Goal: Transaction & Acquisition: Purchase product/service

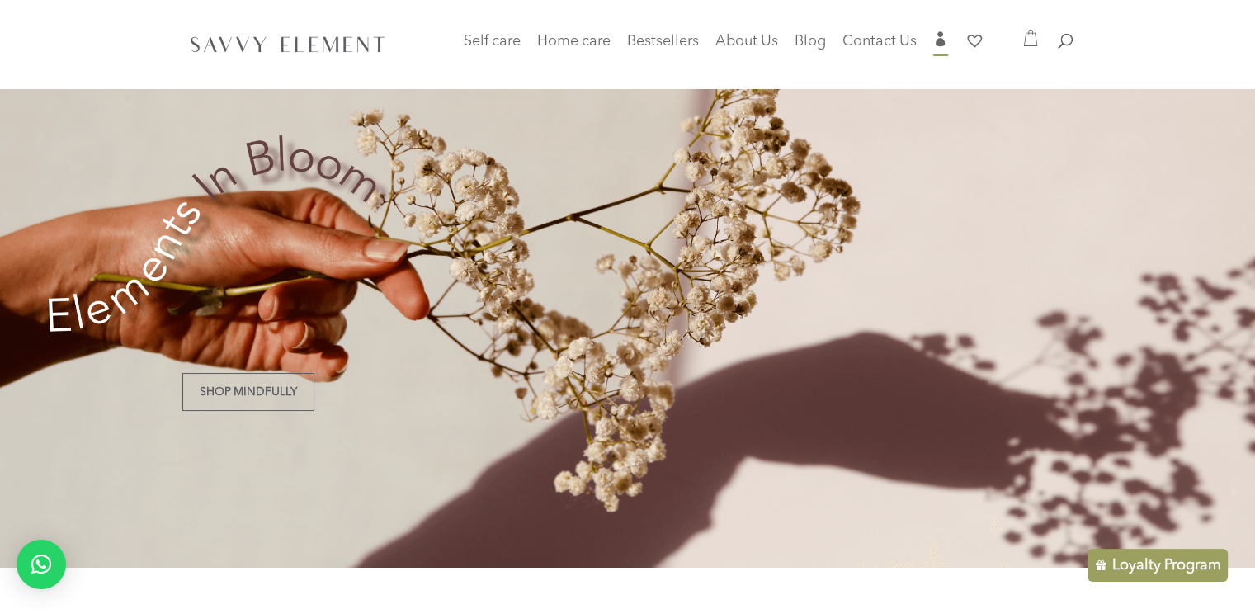
click at [948, 39] on li "" at bounding box center [948, 44] width 28 height 27
click at [938, 40] on span "" at bounding box center [941, 38] width 15 height 15
click at [943, 44] on span "" at bounding box center [941, 38] width 15 height 15
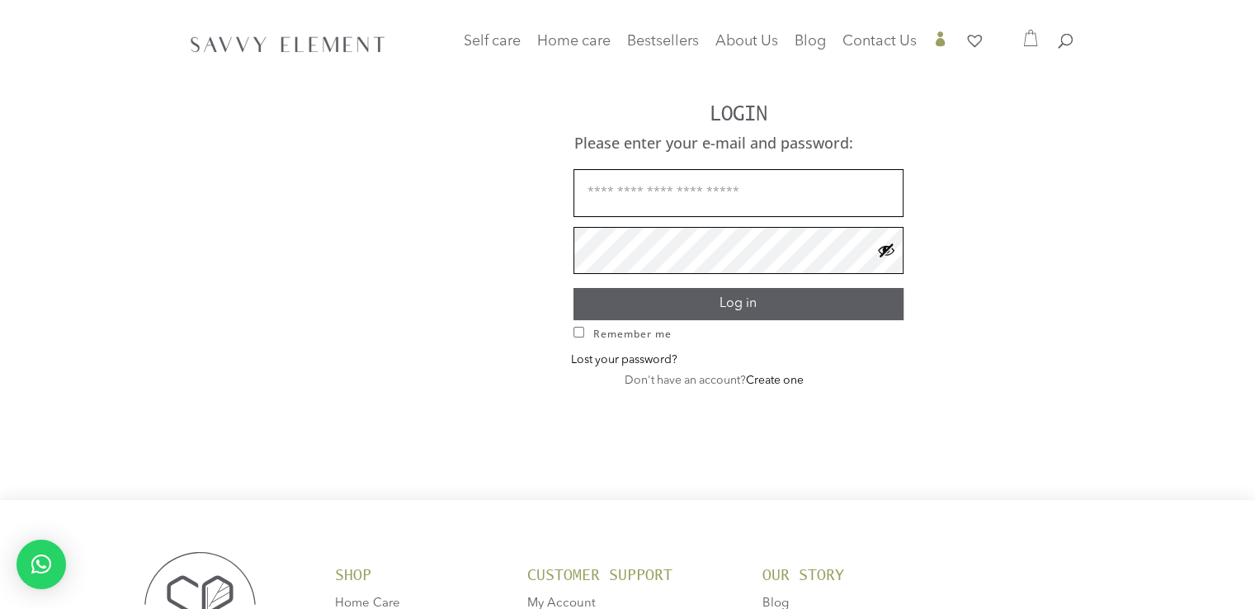
type input "**********"
click at [825, 301] on button "Log in" at bounding box center [739, 304] width 330 height 32
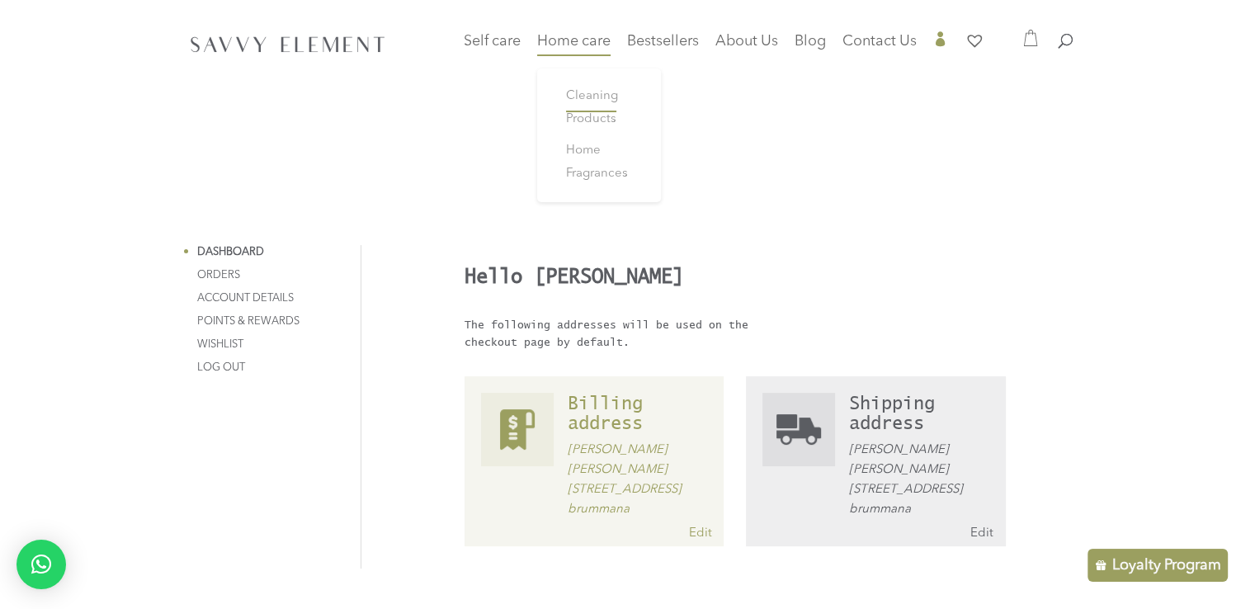
click at [591, 113] on span "Cleaning Products" at bounding box center [592, 107] width 52 height 35
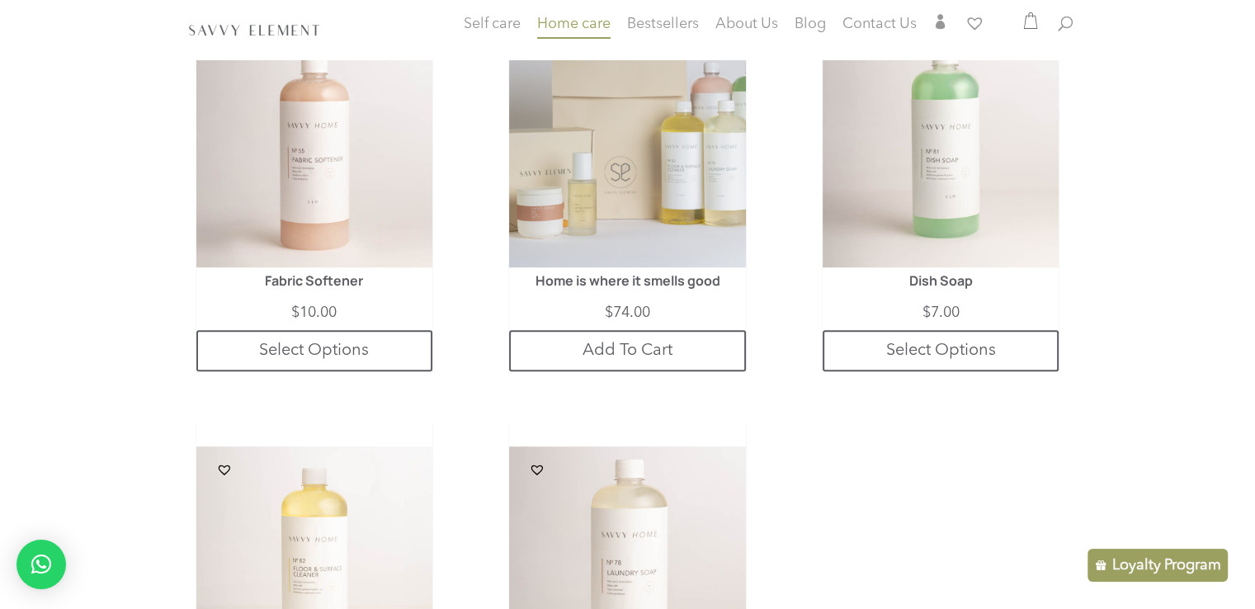
scroll to position [921, 0]
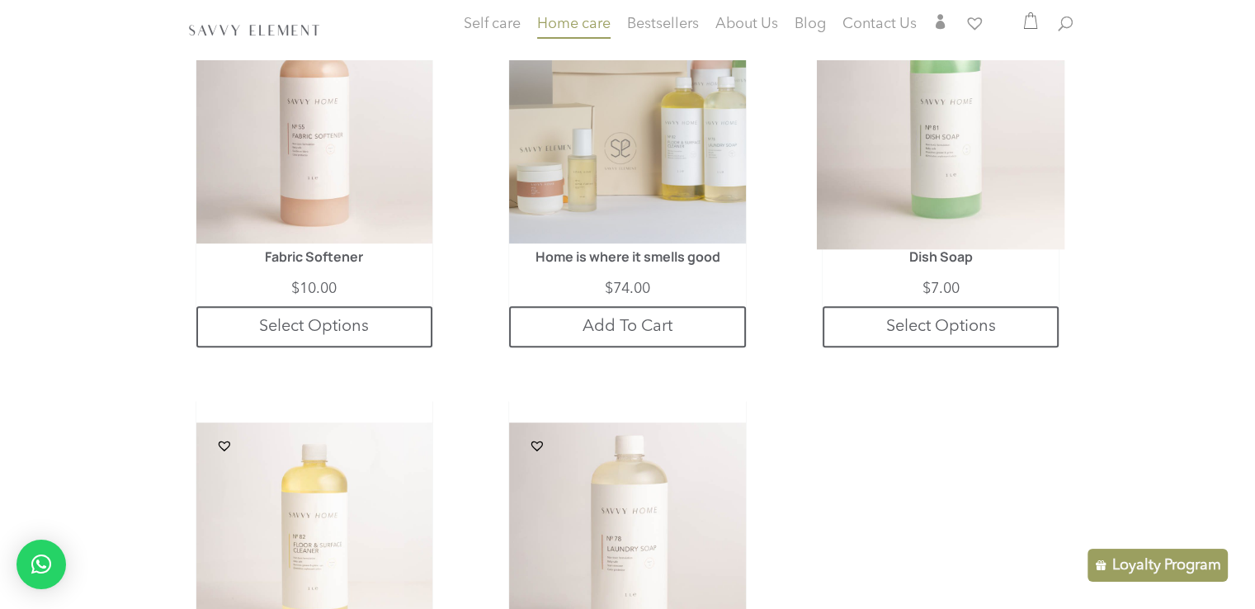
click at [957, 209] on img at bounding box center [941, 126] width 248 height 248
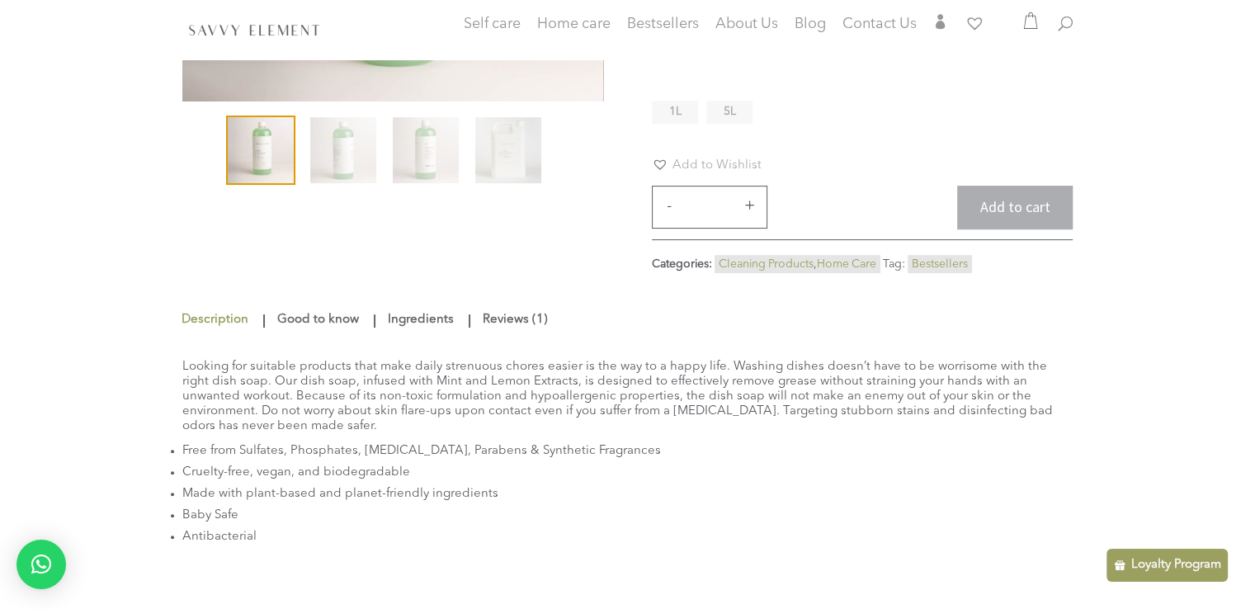
scroll to position [366, 0]
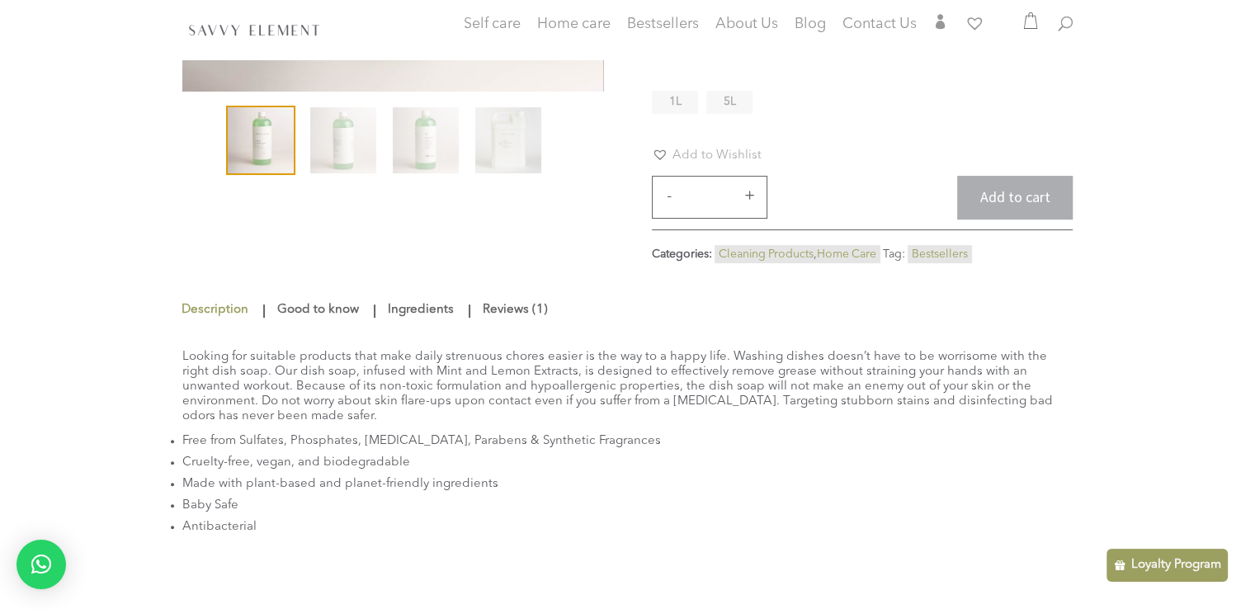
click at [418, 295] on link "Ingredients" at bounding box center [421, 310] width 74 height 30
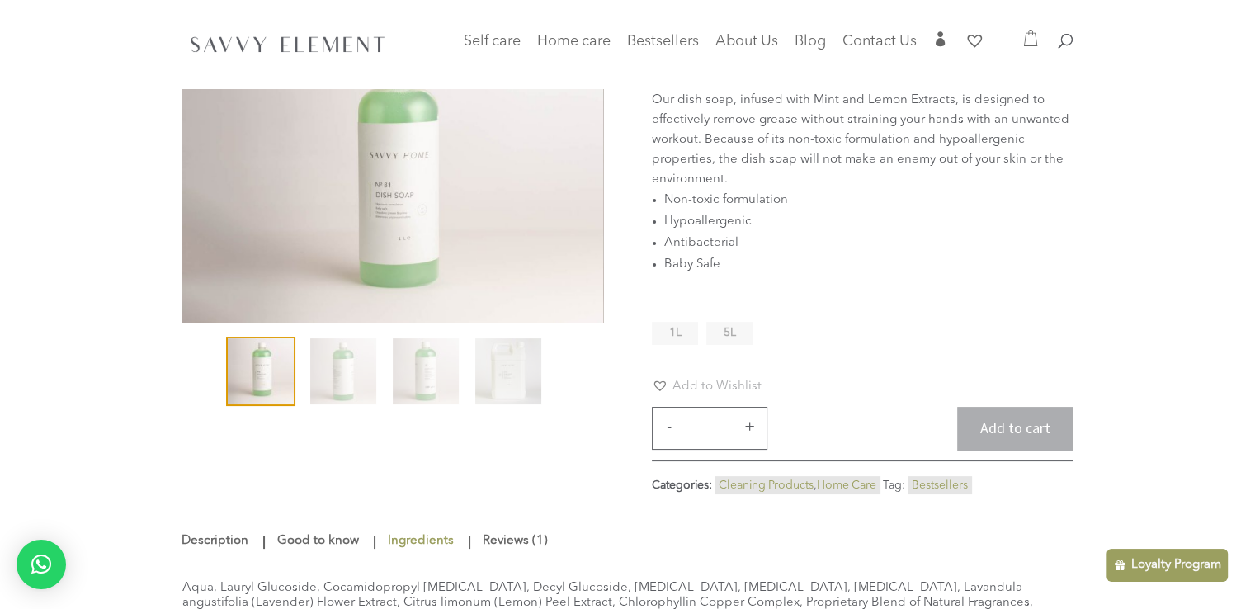
scroll to position [119, 0]
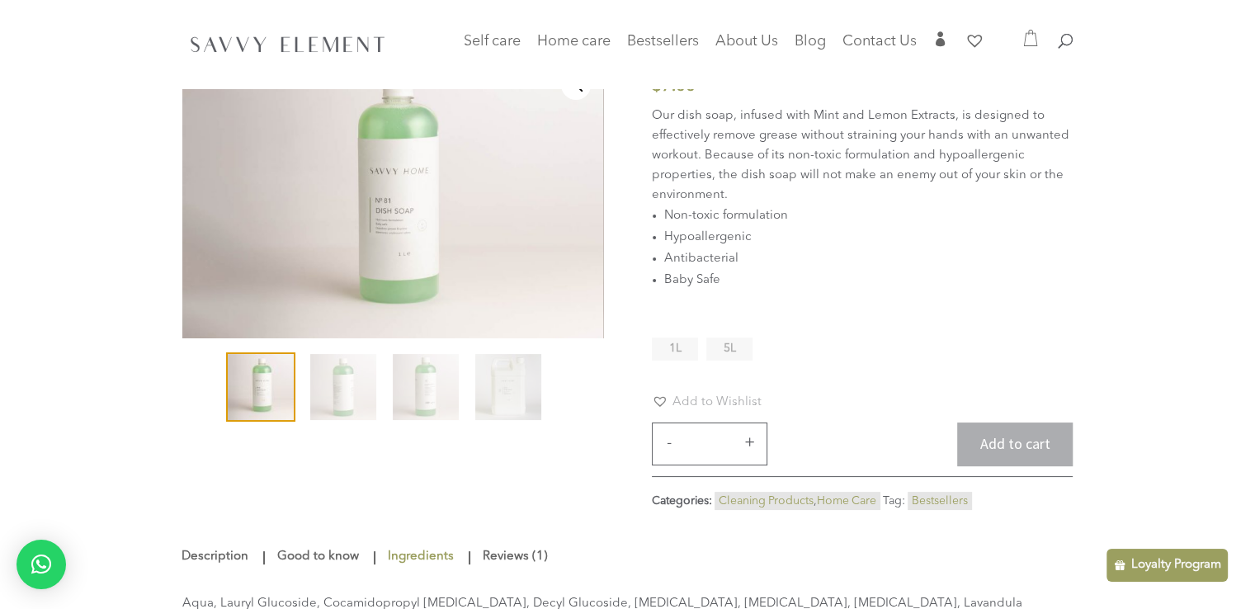
click at [728, 343] on span "5L" at bounding box center [730, 349] width 12 height 12
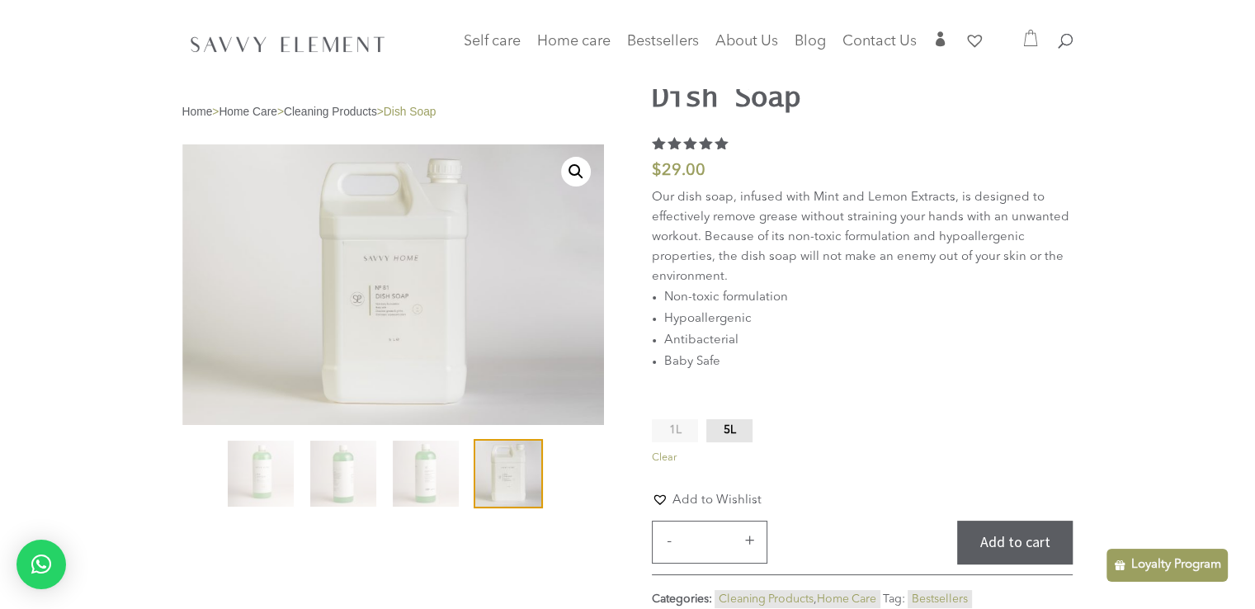
scroll to position [26, 0]
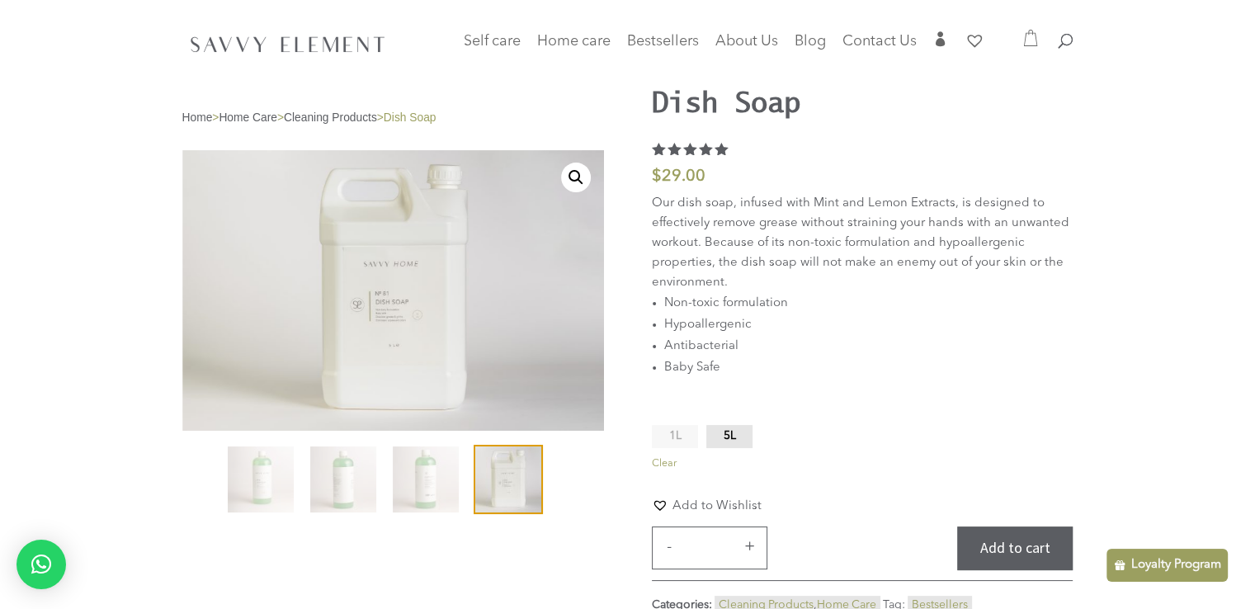
click at [745, 549] on button "+" at bounding box center [749, 546] width 25 height 20
type input "*"
click at [1019, 541] on button "Add to cart" at bounding box center [1015, 549] width 116 height 44
click at [582, 111] on span "Cleaning Products" at bounding box center [592, 107] width 52 height 35
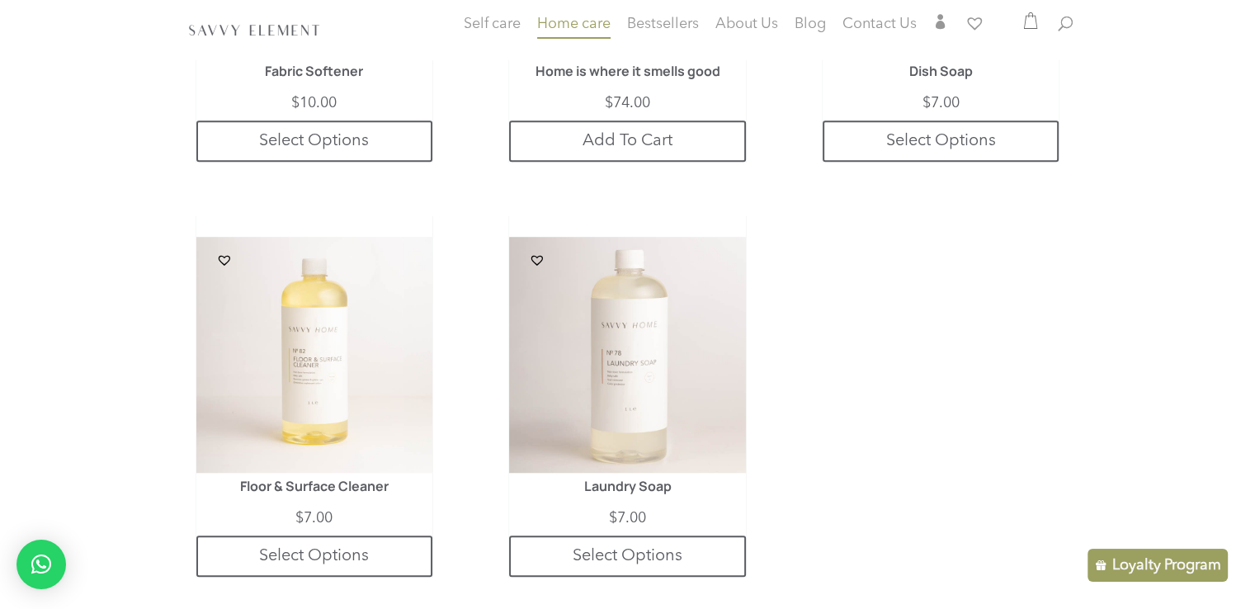
scroll to position [1113, 0]
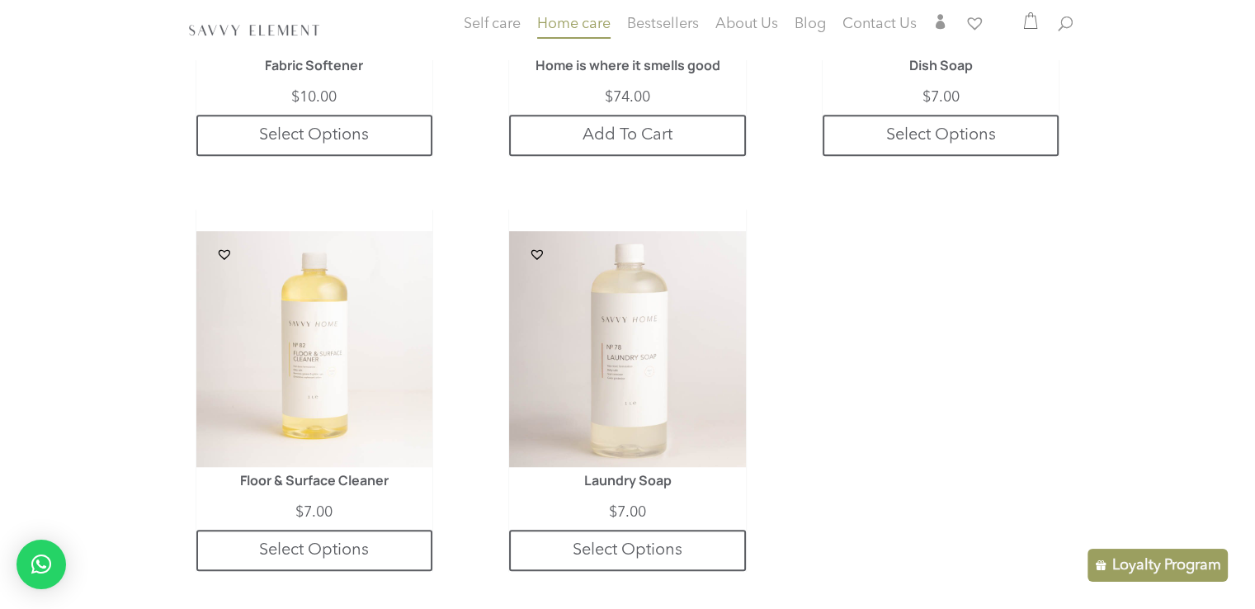
click at [1255, 354] on html "Self care Baby Care Body Care Face Care Hair Care Men Care Home care Cleaning P…" at bounding box center [627, 49] width 1255 height 2325
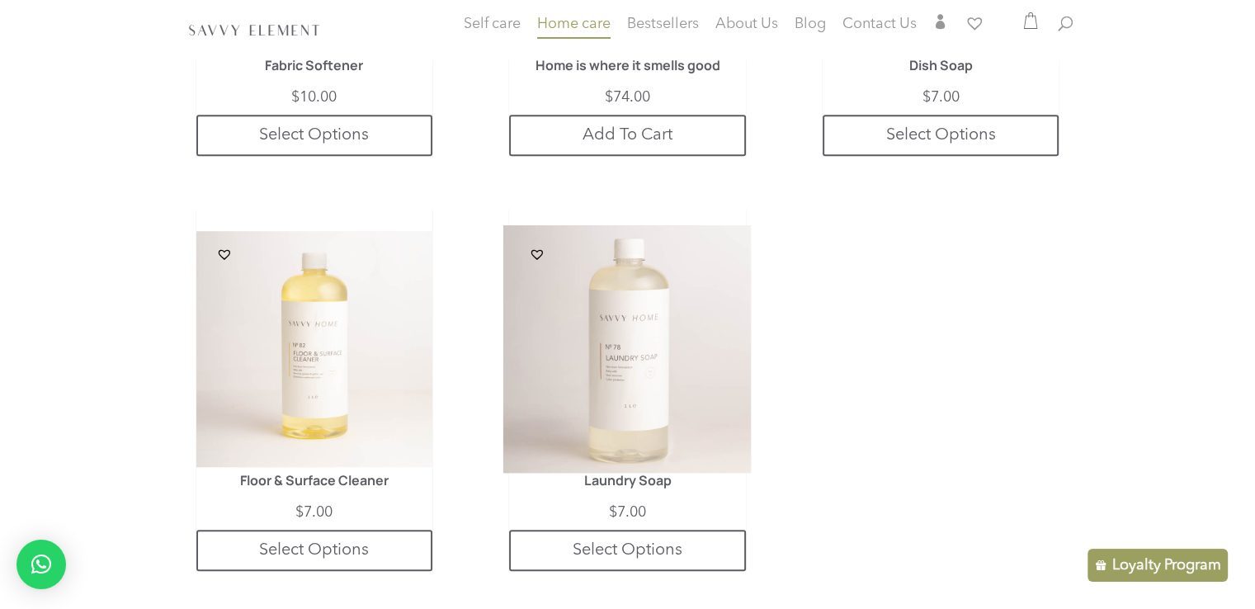
click at [665, 362] on img at bounding box center [627, 349] width 248 height 248
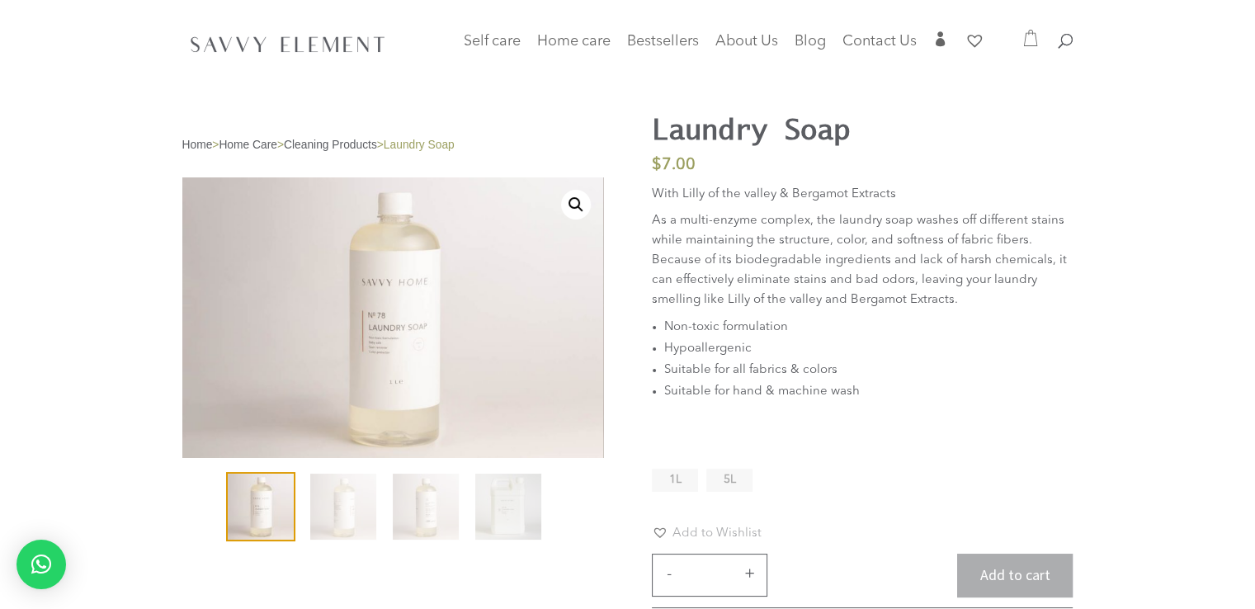
click at [724, 474] on span "5L" at bounding box center [730, 480] width 12 height 12
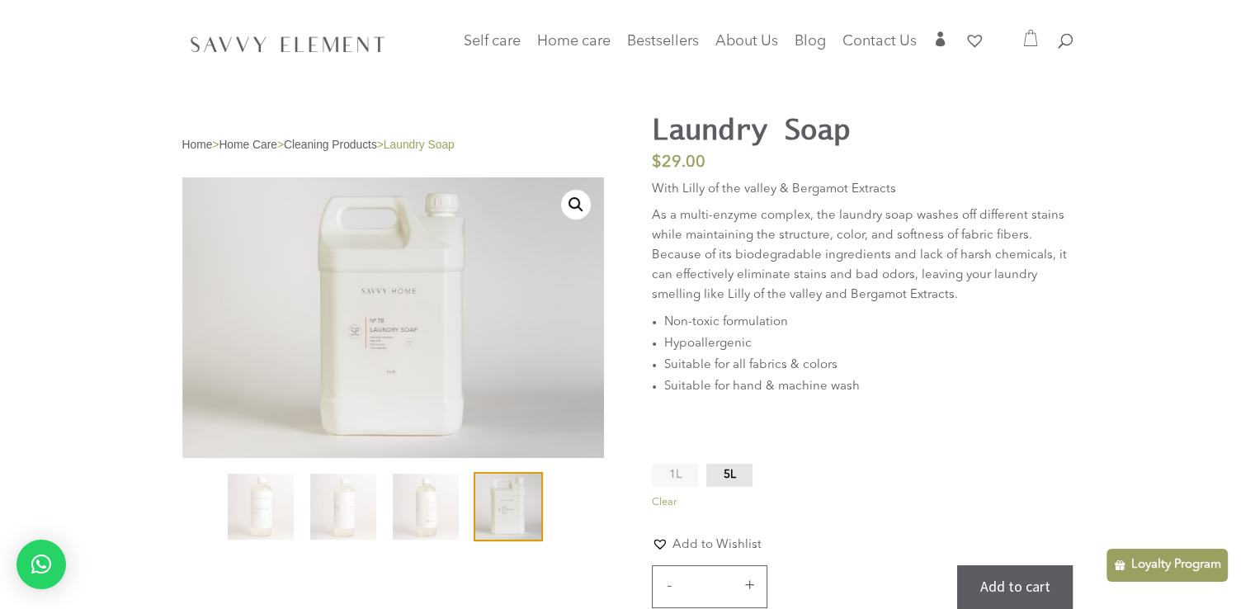
click at [755, 575] on button "+" at bounding box center [749, 585] width 25 height 20
type input "*"
click at [989, 572] on button "Add to cart" at bounding box center [1015, 587] width 116 height 44
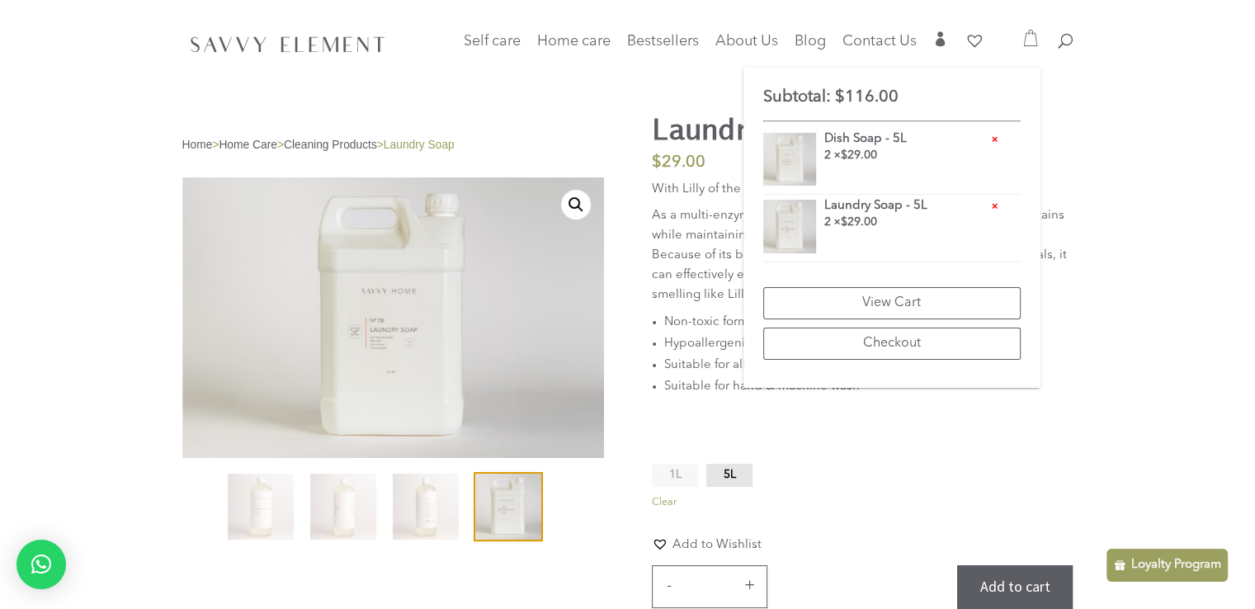
click at [1146, 550] on div "Loyalty Program" at bounding box center [1167, 565] width 121 height 33
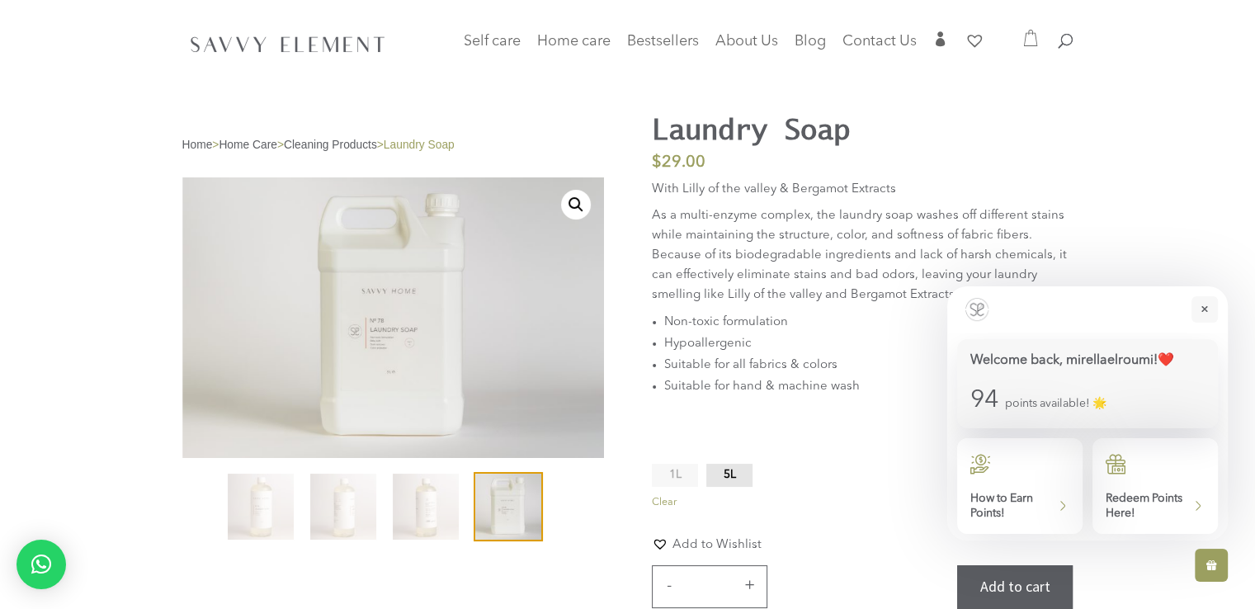
click at [1158, 503] on p "Redeem Points Here!" at bounding box center [1149, 506] width 86 height 30
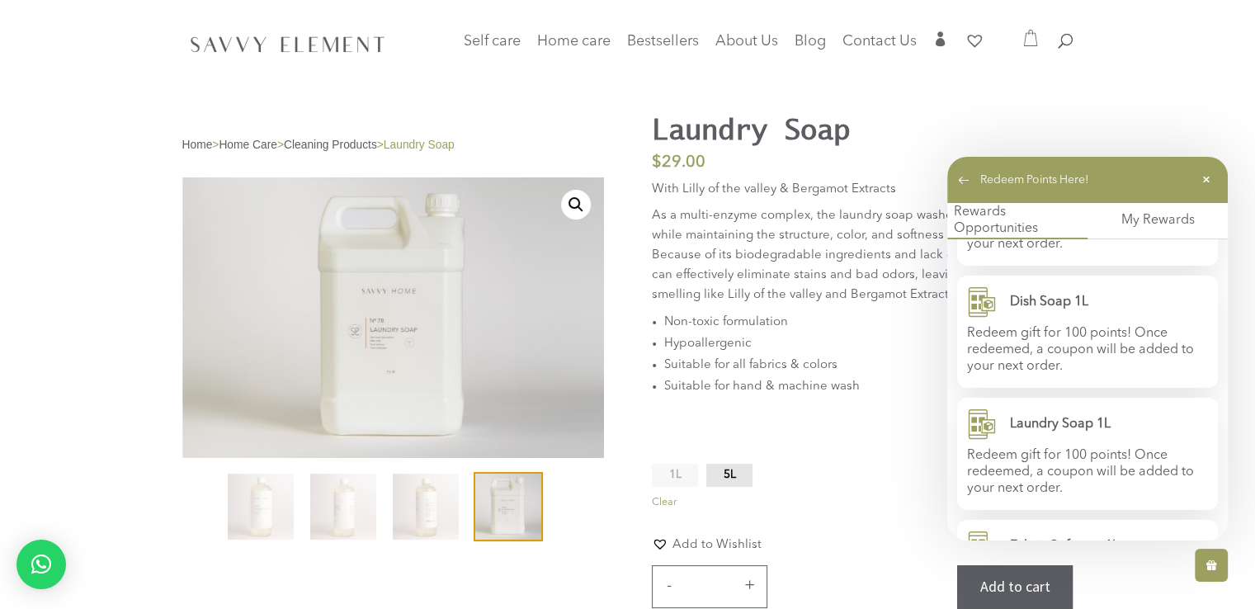
scroll to position [350, 0]
click at [985, 289] on icon at bounding box center [982, 298] width 30 height 33
click at [939, 38] on span "" at bounding box center [941, 38] width 15 height 15
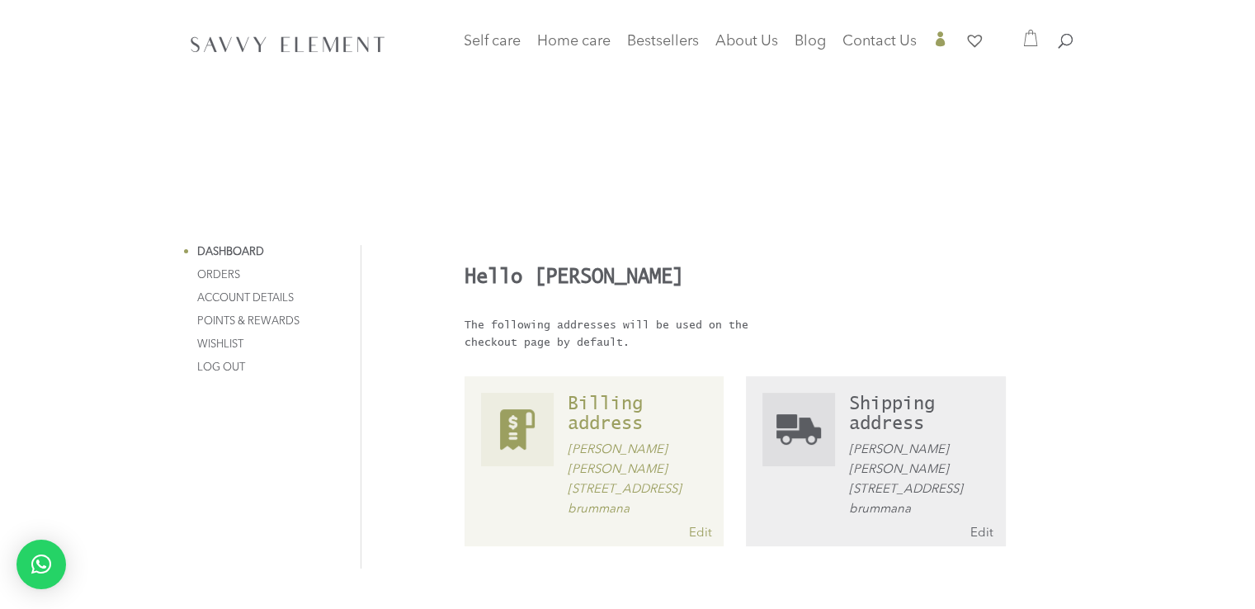
click at [259, 322] on link "Points & Rewards" at bounding box center [248, 321] width 102 height 11
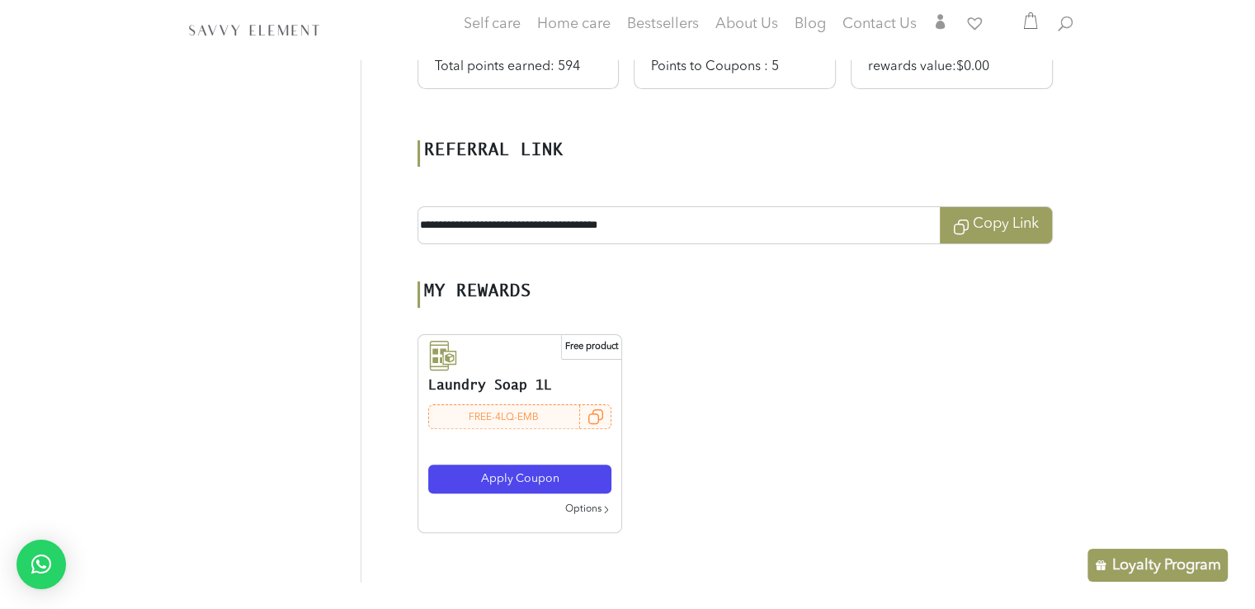
scroll to position [344, 0]
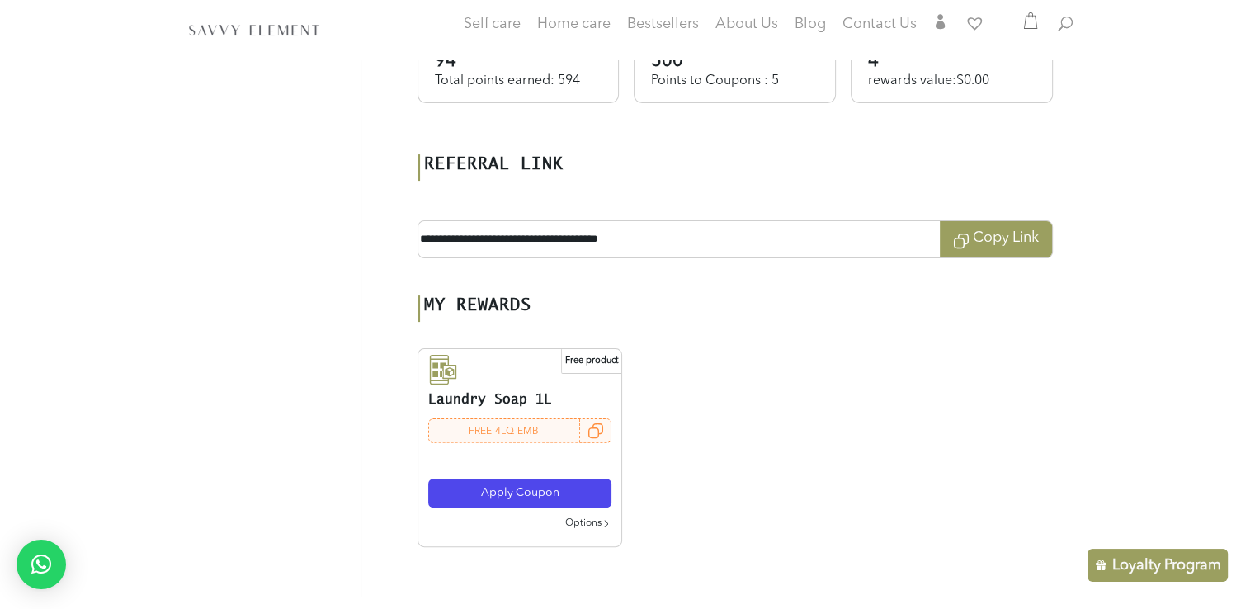
drag, startPoint x: 0, startPoint y: 0, endPoint x: 1267, endPoint y: 215, distance: 1285.1
click at [1255, 215] on html "Self care Baby Care Body Care Face Care Hair Care Men Care Home care Cleaning P…" at bounding box center [627, 336] width 1255 height 1364
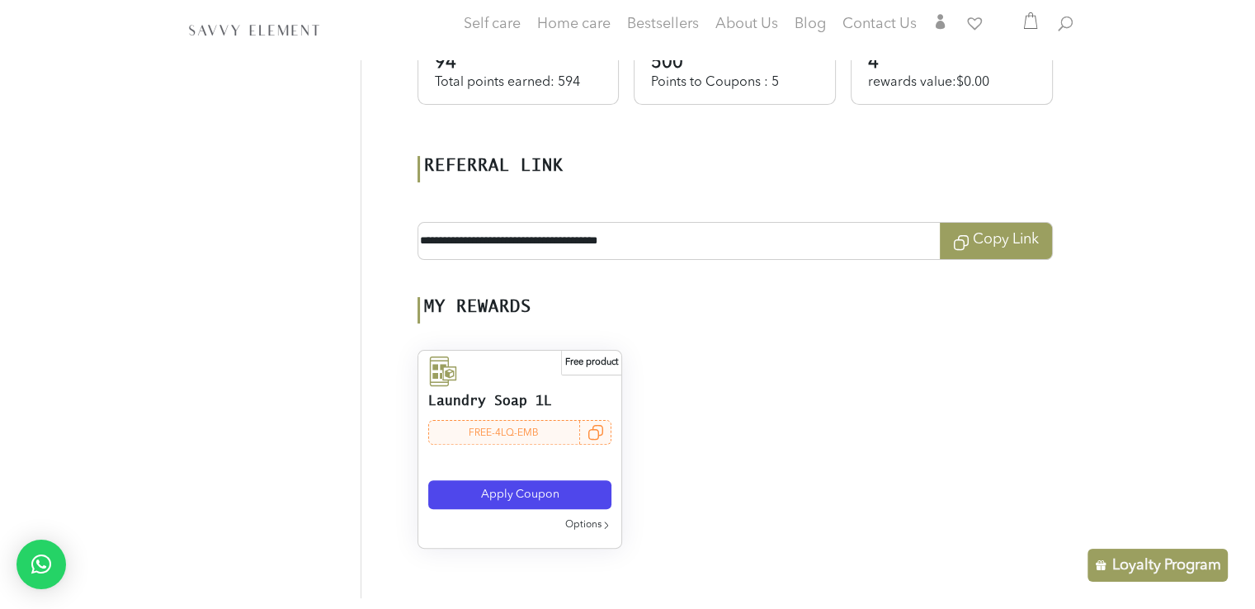
click at [518, 489] on span "Apply Coupon" at bounding box center [519, 495] width 78 height 12
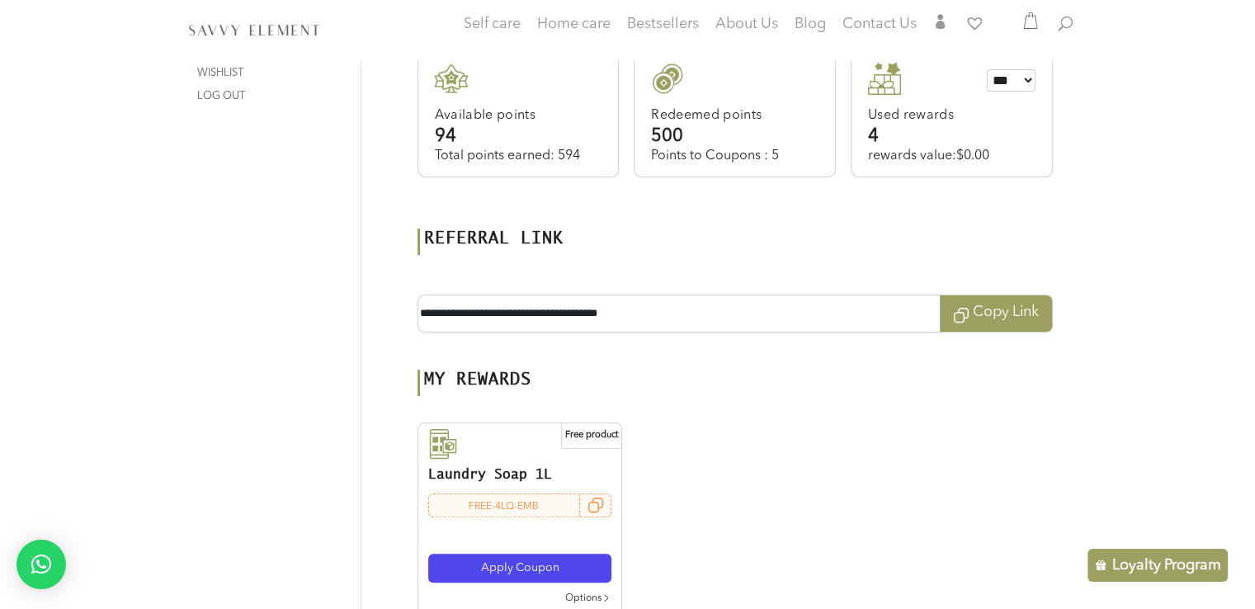
click at [1027, 21] on icon at bounding box center [1031, 20] width 17 height 17
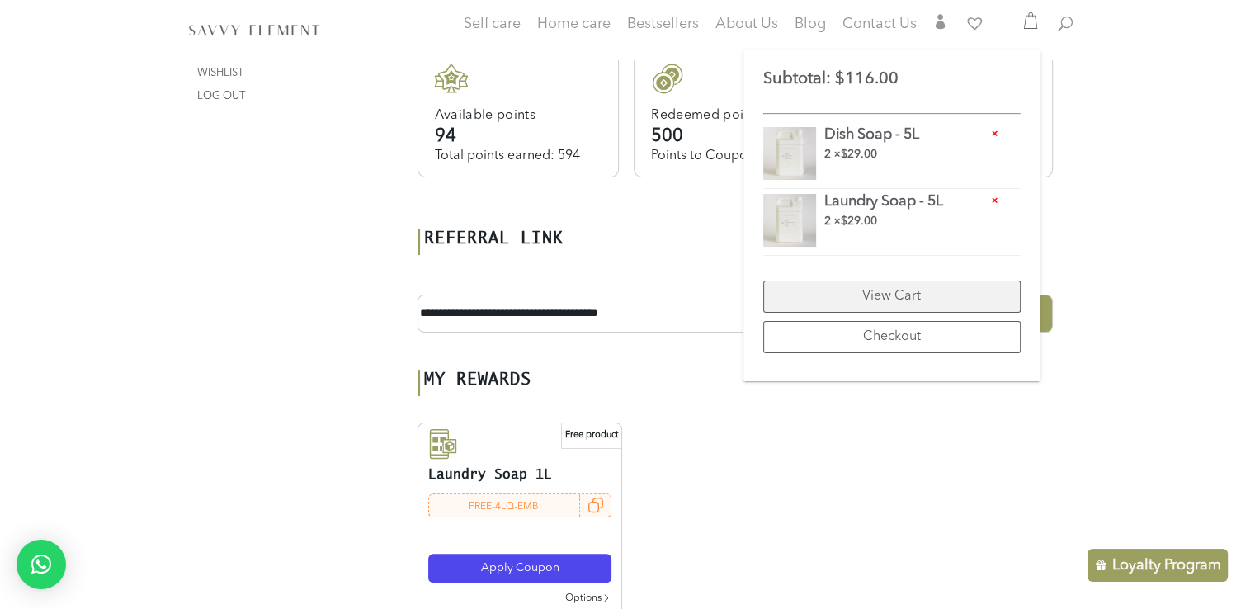
click at [929, 286] on link "View Cart" at bounding box center [892, 297] width 258 height 32
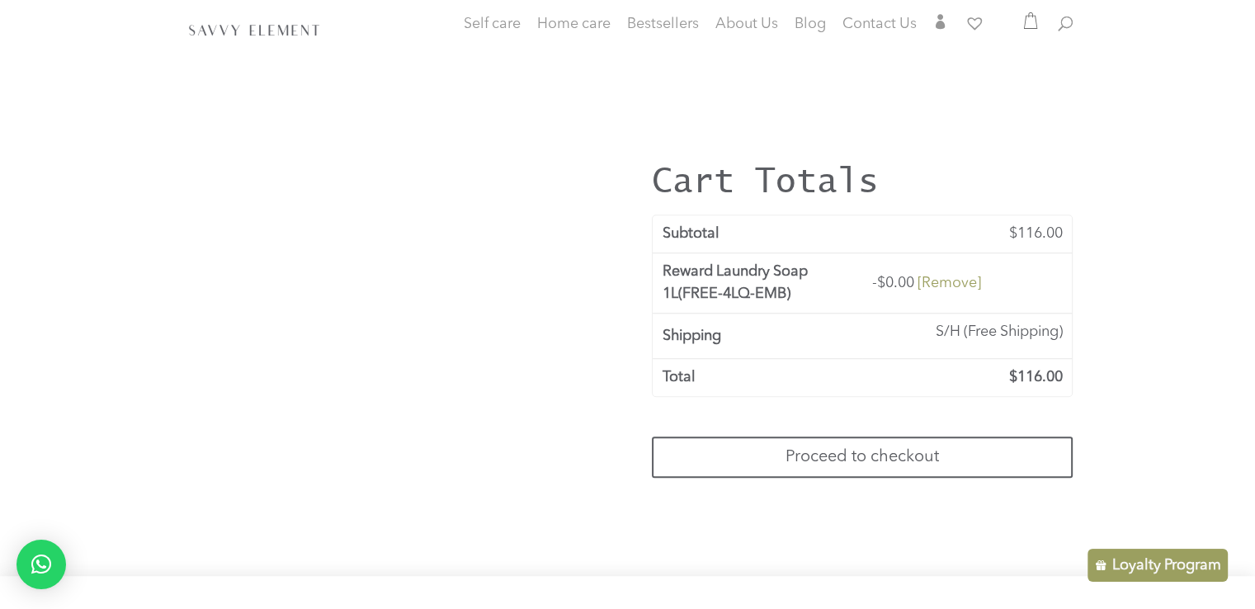
drag, startPoint x: 1266, startPoint y: 167, endPoint x: 1267, endPoint y: 447, distance: 279.8
click at [1255, 447] on html "Self care Baby Care Body Care Face Care Hair Care Men Care Home care Cleaning P…" at bounding box center [627, 45] width 1255 height 1692
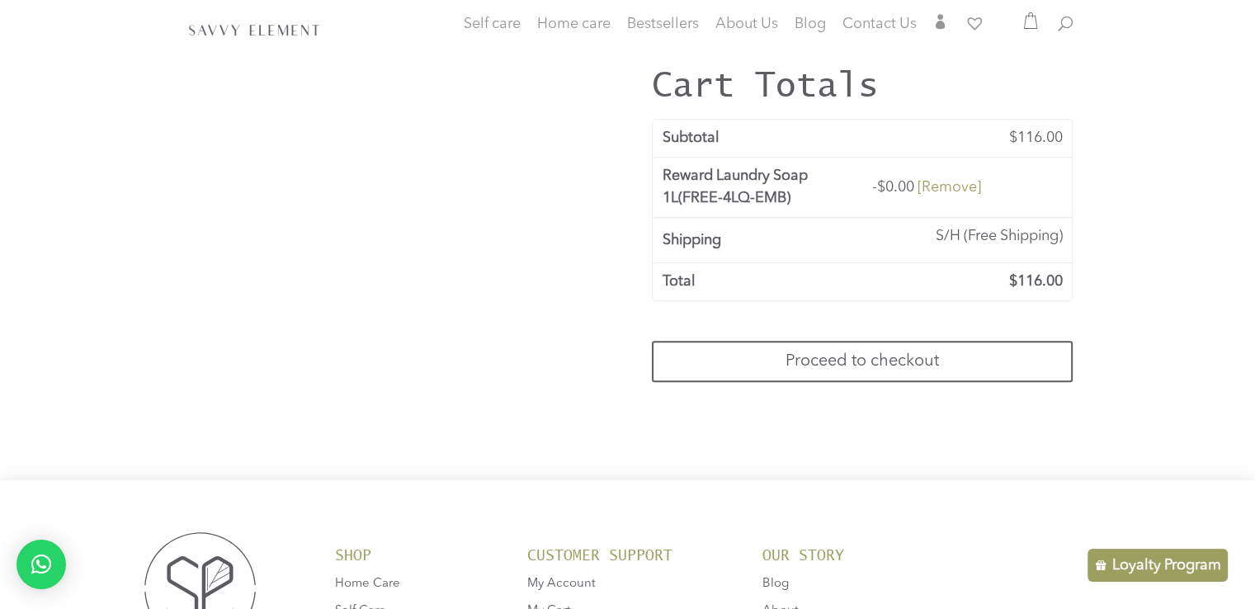
scroll to position [908, 0]
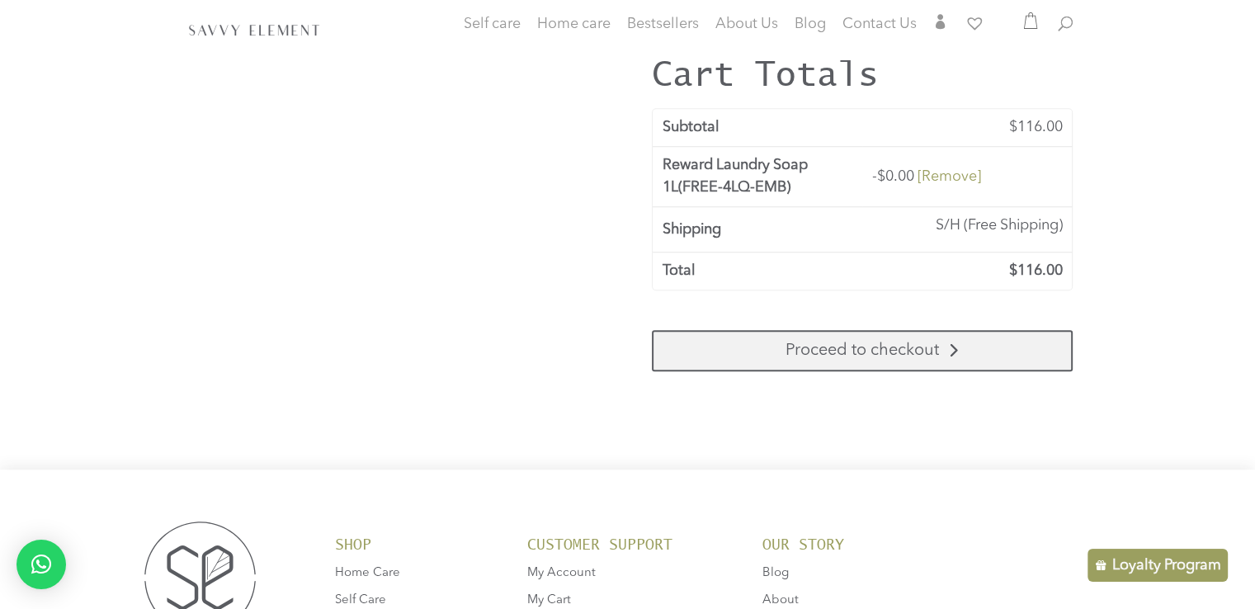
click at [872, 354] on link "Proceed to checkout" at bounding box center [862, 350] width 421 height 41
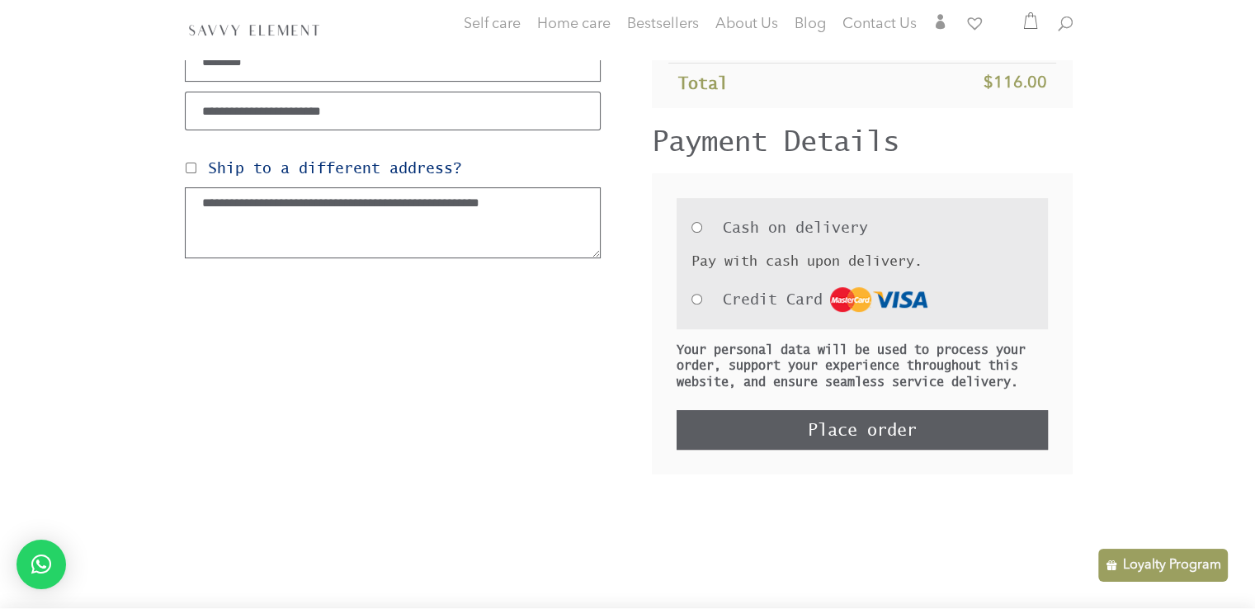
scroll to position [512, 0]
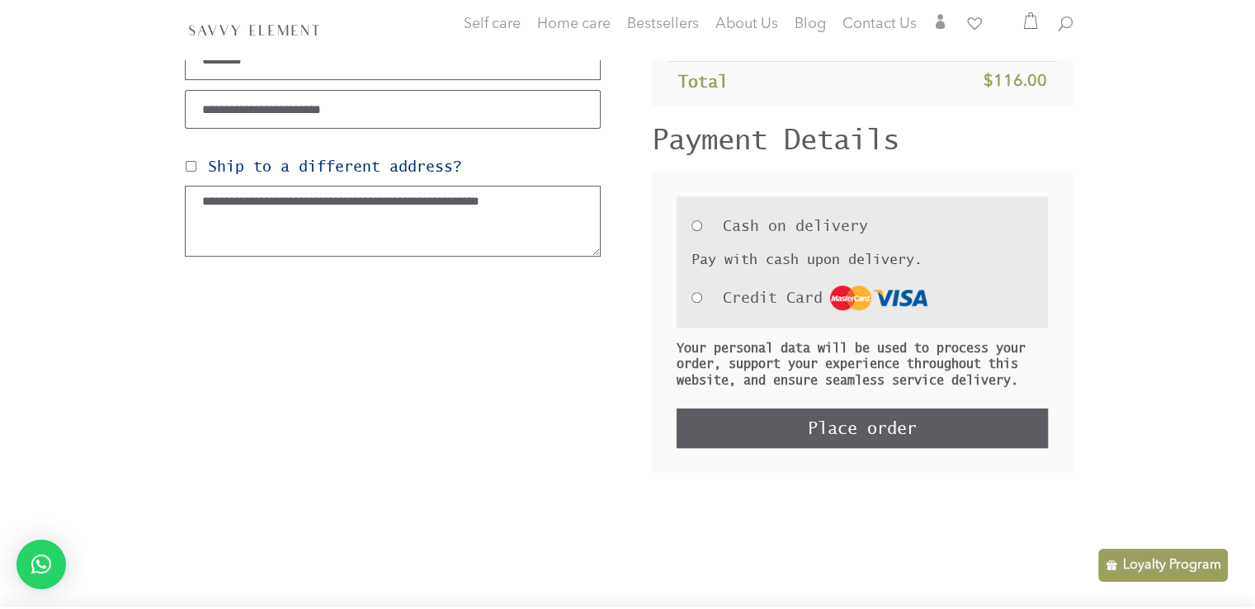
click at [890, 417] on button "Place order" at bounding box center [862, 429] width 371 height 40
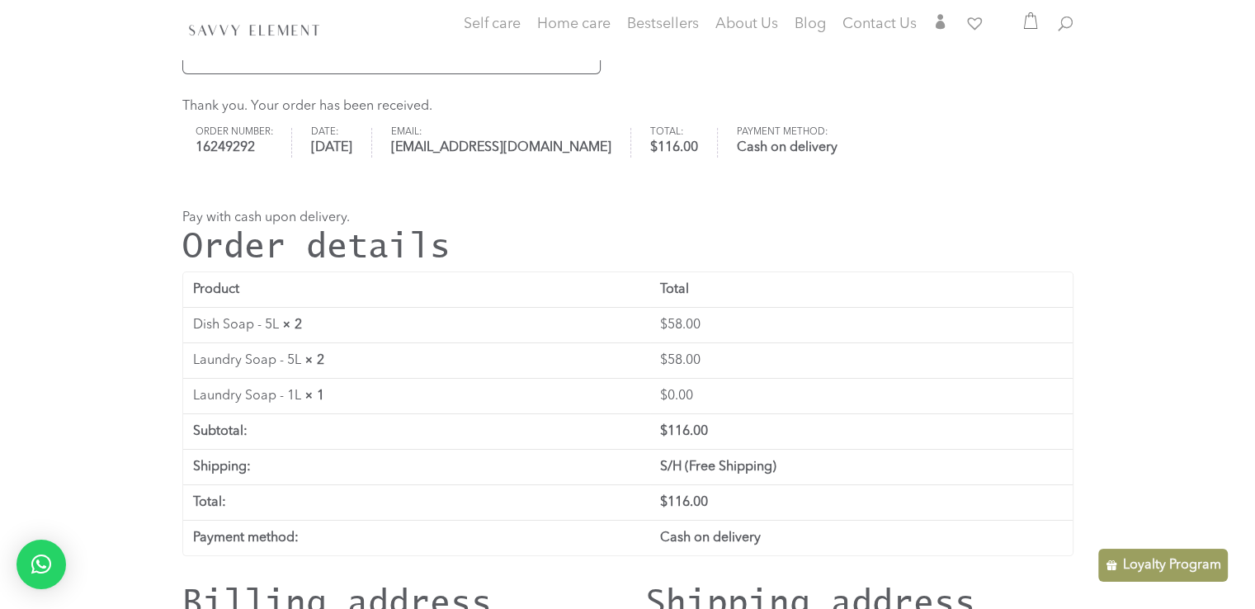
drag, startPoint x: 1267, startPoint y: 154, endPoint x: 1267, endPoint y: 169, distance: 14.9
click at [1255, 169] on html "Self care Baby Care Body Care Face Care Hair Care Men Care Home care Cleaning P…" at bounding box center [627, 520] width 1255 height 1274
